Goal: Task Accomplishment & Management: Complete application form

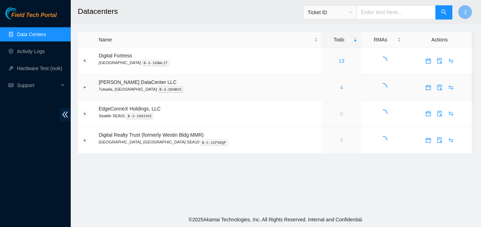
click at [340, 86] on link "4" at bounding box center [341, 87] width 3 height 6
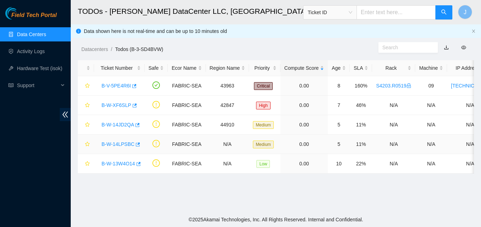
click at [322, 143] on td "0.00" at bounding box center [303, 143] width 47 height 19
click at [135, 144] on icon "button" at bounding box center [137, 144] width 5 height 5
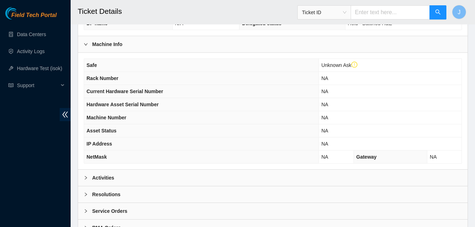
click at [179, 172] on div "Activities" at bounding box center [273, 177] width 390 height 16
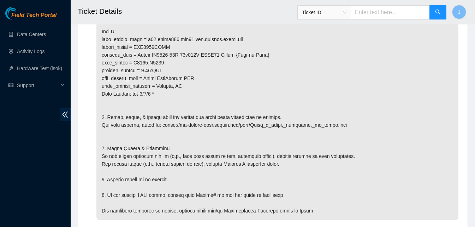
scroll to position [606, 0]
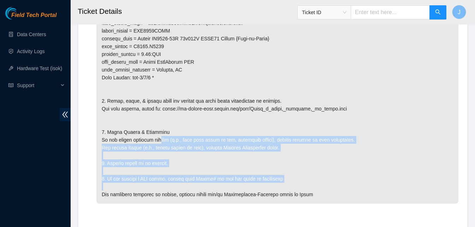
drag, startPoint x: 160, startPoint y: 141, endPoint x: 282, endPoint y: 186, distance: 130.0
click at [282, 186] on p at bounding box center [278, 8] width 362 height 392
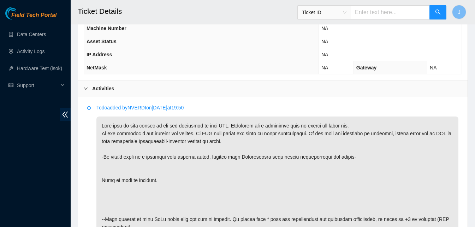
scroll to position [300, 0]
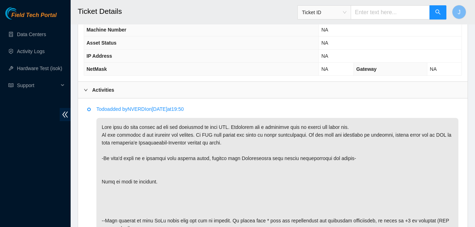
click at [331, 97] on div "Activities" at bounding box center [273, 90] width 390 height 16
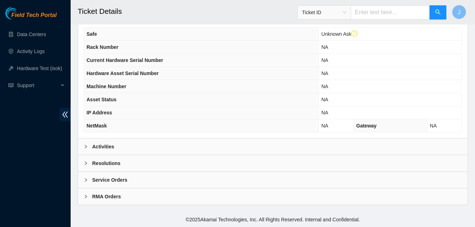
scroll to position [243, 0]
drag, startPoint x: 227, startPoint y: 177, endPoint x: 227, endPoint y: 173, distance: 4.2
click at [227, 173] on div "Service Orders" at bounding box center [273, 179] width 390 height 16
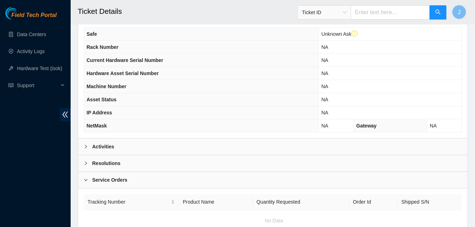
click at [230, 164] on div "Resolutions" at bounding box center [273, 163] width 390 height 16
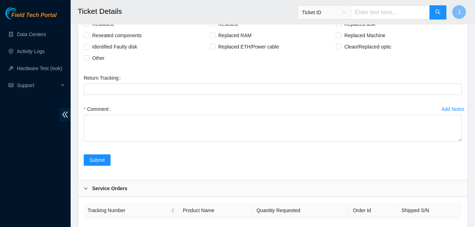
scroll to position [407, 0]
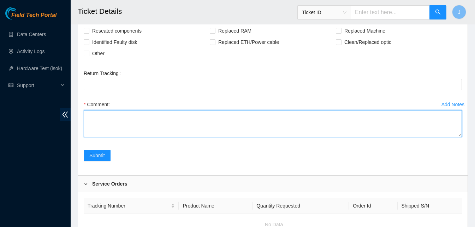
click at [289, 132] on textarea "Comment" at bounding box center [273, 123] width 379 height 27
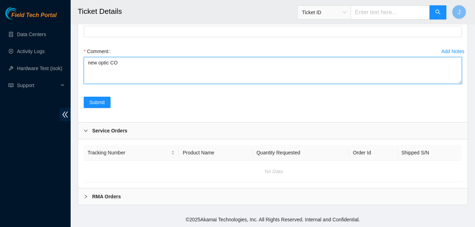
click at [157, 57] on textarea "new optic CO" at bounding box center [273, 70] width 379 height 27
click at [132, 58] on textarea "new optic C2004275732" at bounding box center [273, 70] width 379 height 27
type textarea "new optic S23BB03RR"
drag, startPoint x: 183, startPoint y: 56, endPoint x: 56, endPoint y: 28, distance: 130.4
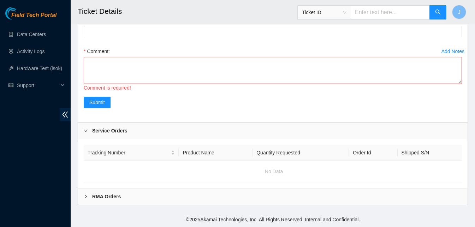
click at [160, 102] on div "Submit" at bounding box center [273, 107] width 384 height 20
click at [244, 59] on textarea "Comment" at bounding box center [273, 70] width 379 height 27
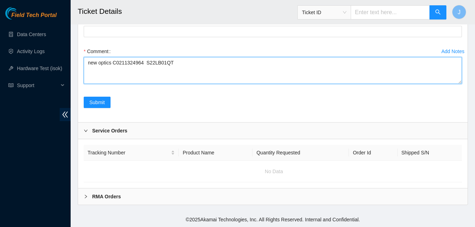
click at [89, 57] on textarea "new optics C0211324964 S22LB01QT" at bounding box center [273, 70] width 379 height 27
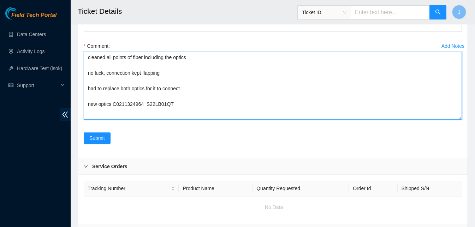
scroll to position [0, 0]
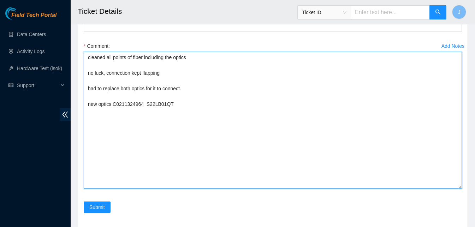
drag, startPoint x: 460, startPoint y: 75, endPoint x: 457, endPoint y: 186, distance: 110.4
click at [457, 186] on textarea "cleaned all points of fiber including the optics no luck, connection kept flapp…" at bounding box center [273, 120] width 379 height 137
click at [174, 101] on textarea "cleaned all points of fiber including the optics no luck, connection kept flapp…" at bounding box center [273, 120] width 379 height 137
paste textarea "S22KB08G0"
paste textarea "S22KB09HE"
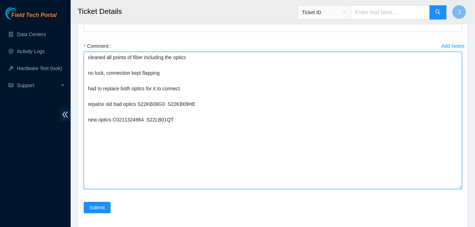
click at [88, 119] on textarea "cleaned all points of fiber including the optics no luck, connection kept flapp…" at bounding box center [273, 120] width 379 height 137
click at [193, 151] on textarea "cleaned all points of fiber including the optics no luck, connection kept flapp…" at bounding box center [273, 120] width 379 height 137
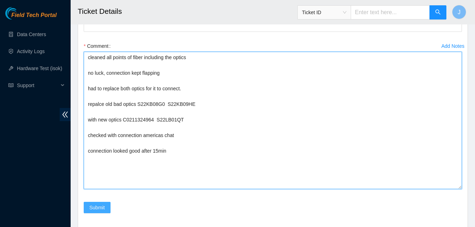
type textarea "cleaned all points of fiber including the optics no luck, connection kept flapp…"
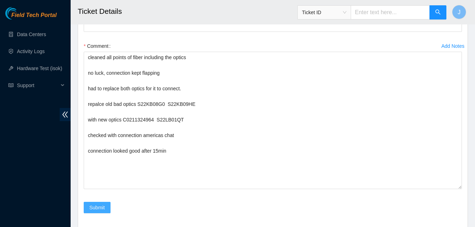
click at [101, 208] on span "Submit" at bounding box center [97, 207] width 16 height 8
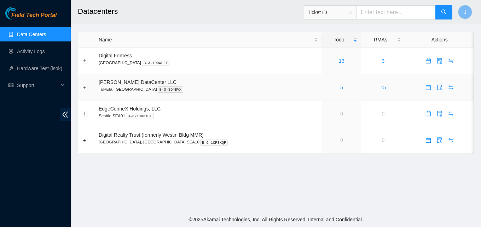
click at [326, 86] on div "5" at bounding box center [341, 87] width 31 height 8
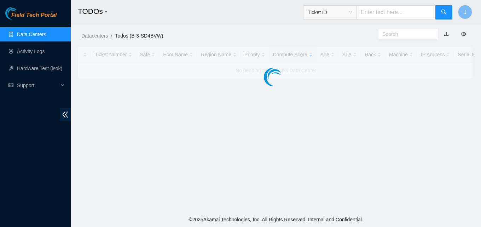
click at [329, 87] on main "TODOs - Ticket ID J Datacenters / Todos (B-3-SD4BVW) / Ticket Number Safe Ecor …" at bounding box center [276, 106] width 410 height 212
